Goal: Communication & Community: Participate in discussion

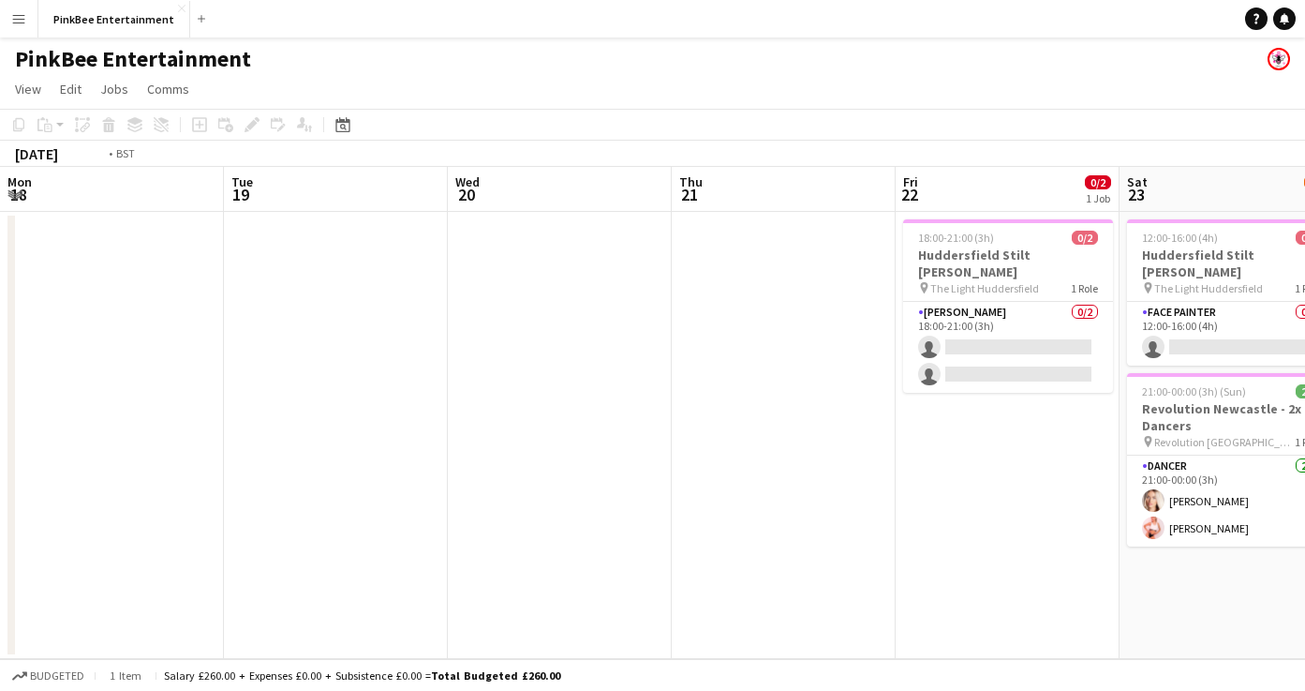
scroll to position [0, 616]
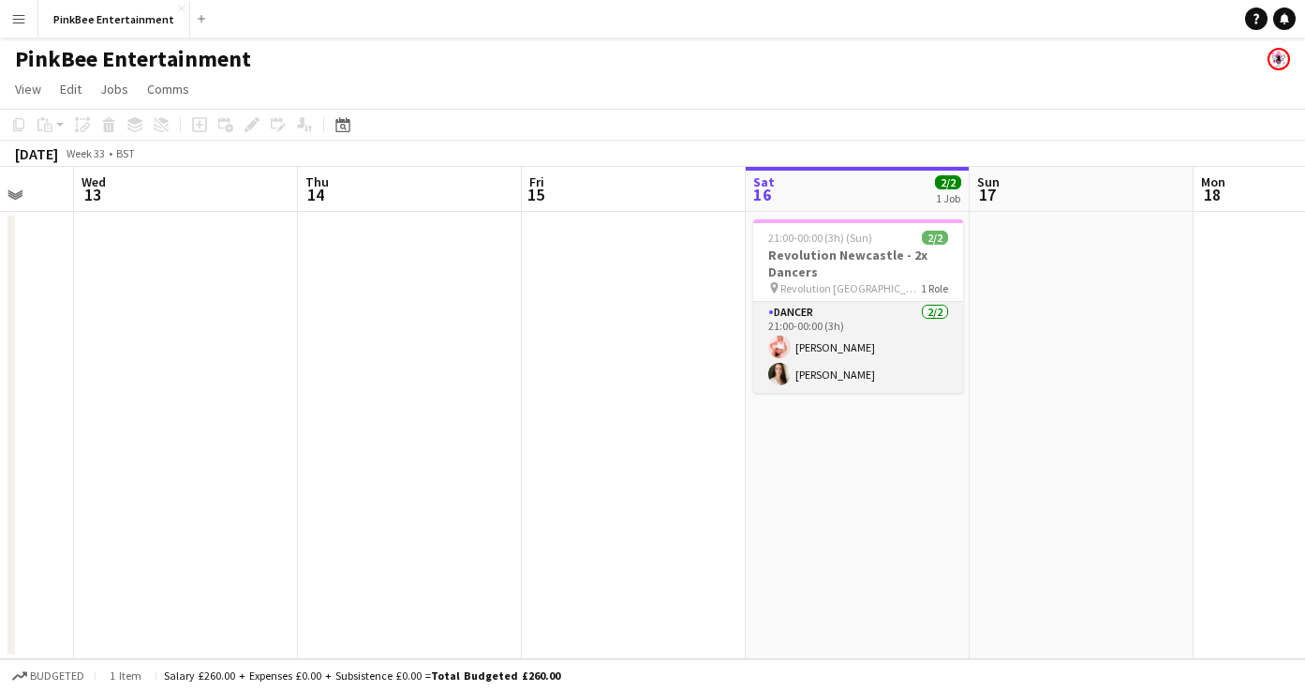
click at [897, 357] on app-card-role "Dancer [DATE] 21:00-00:00 (3h) [PERSON_NAME] [PERSON_NAME]" at bounding box center [858, 347] width 210 height 91
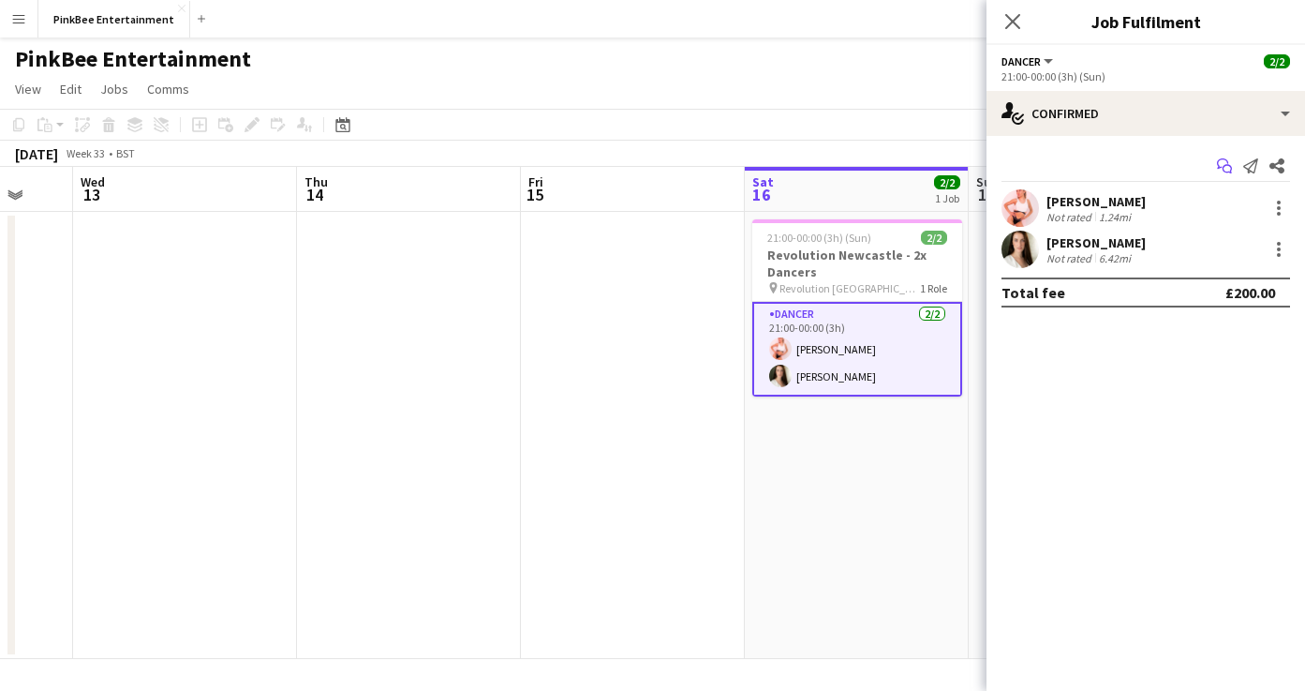
click at [1225, 161] on icon "Start chat" at bounding box center [1224, 165] width 15 height 15
click at [1232, 167] on app-icon "Start chat" at bounding box center [1225, 166] width 26 height 26
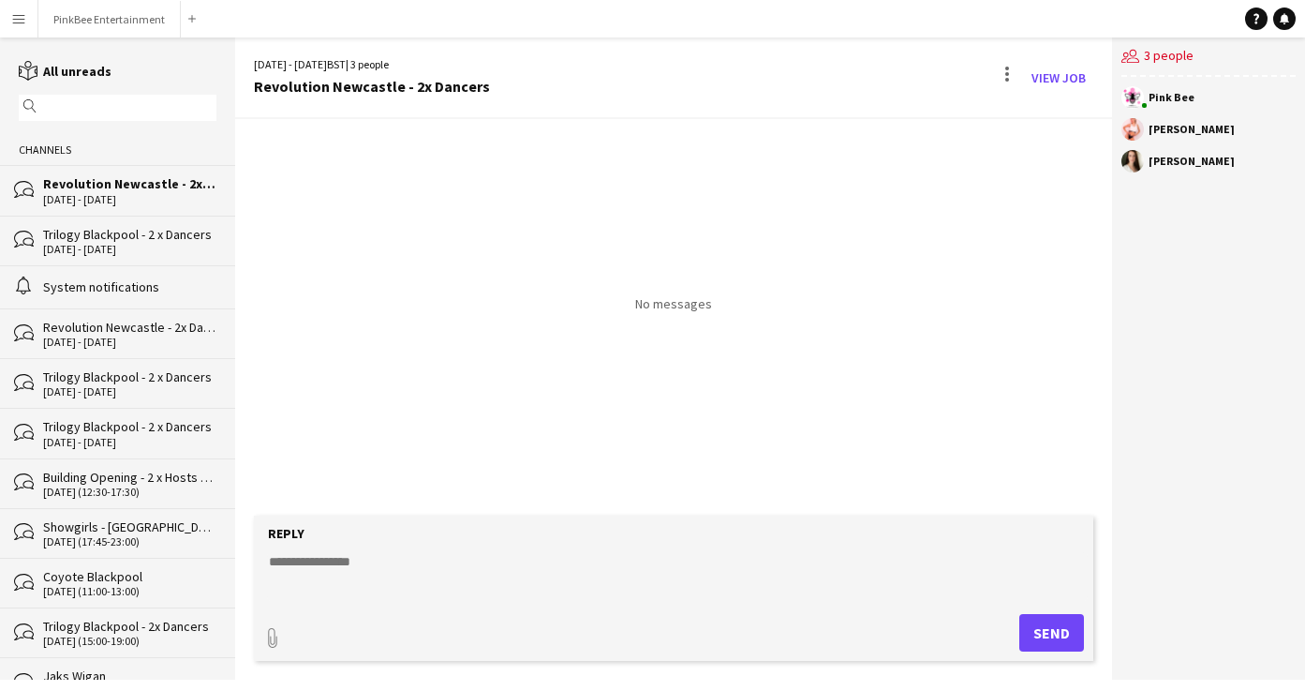
click at [490, 586] on textarea at bounding box center [678, 576] width 822 height 49
type textarea "**********"
click at [1060, 635] on button "Send" at bounding box center [1052, 632] width 65 height 37
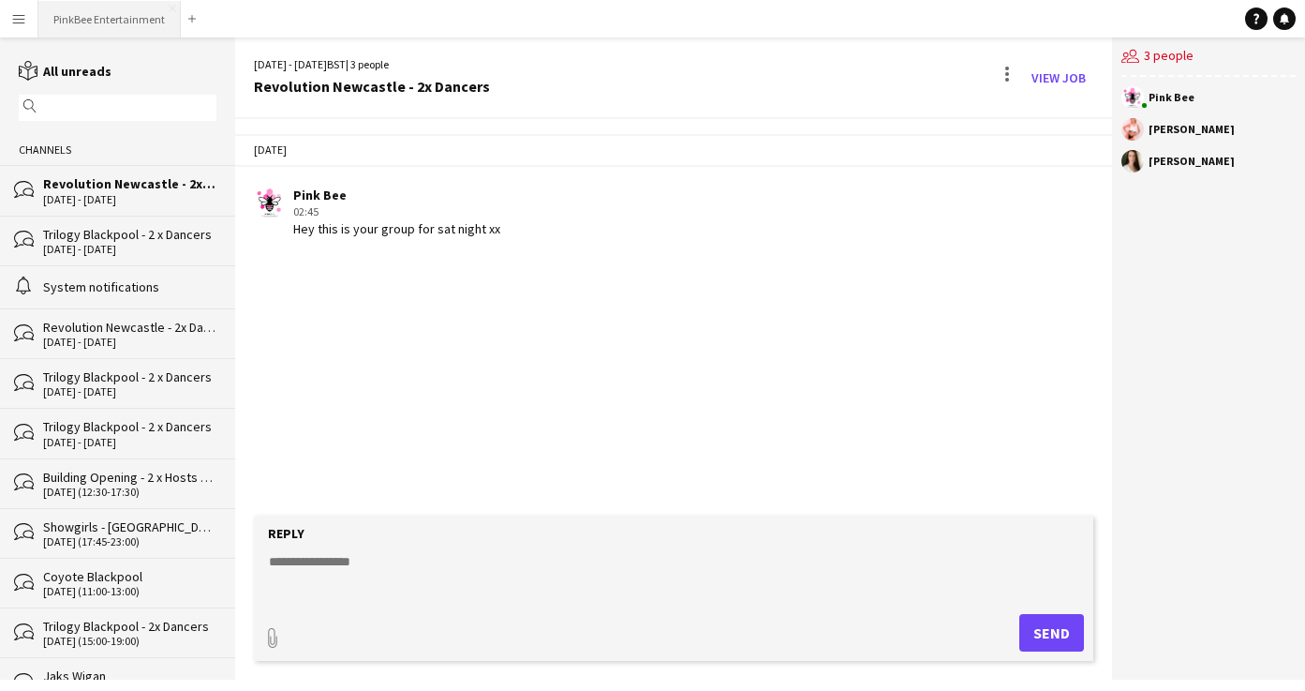
click at [120, 19] on button "PinkBee Entertainment Close" at bounding box center [109, 19] width 142 height 37
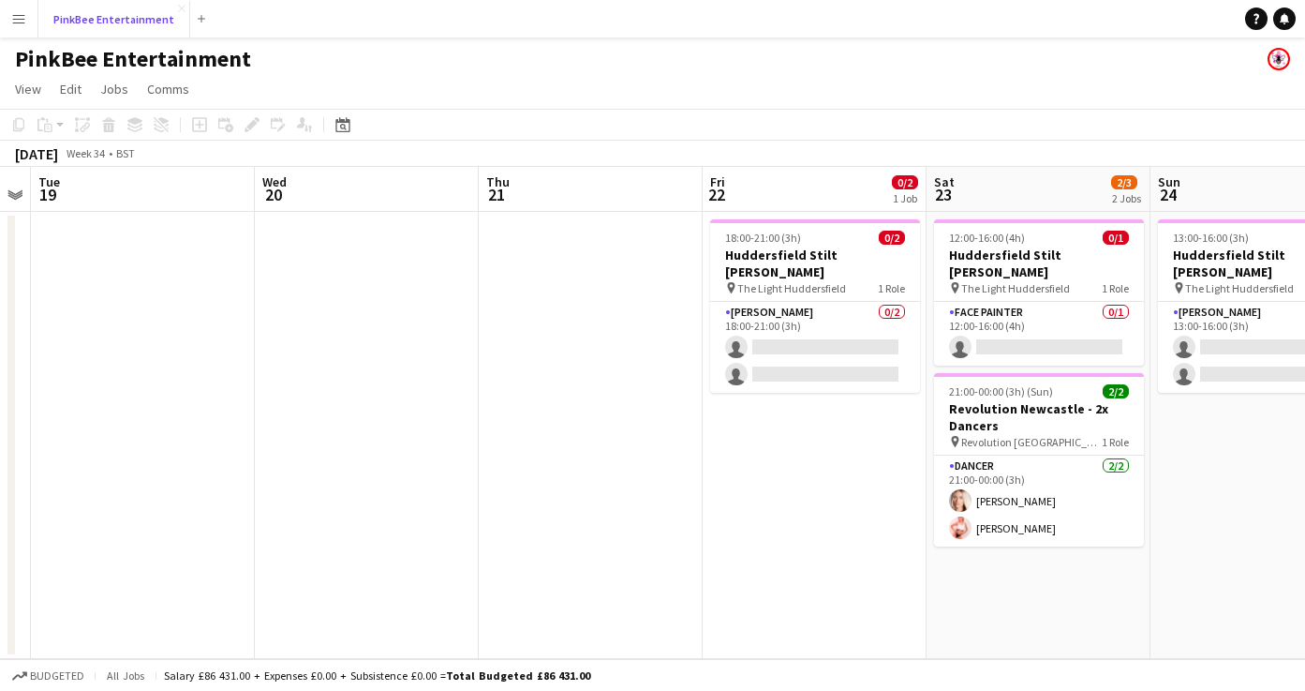
scroll to position [0, 650]
